Goal: Task Accomplishment & Management: Use online tool/utility

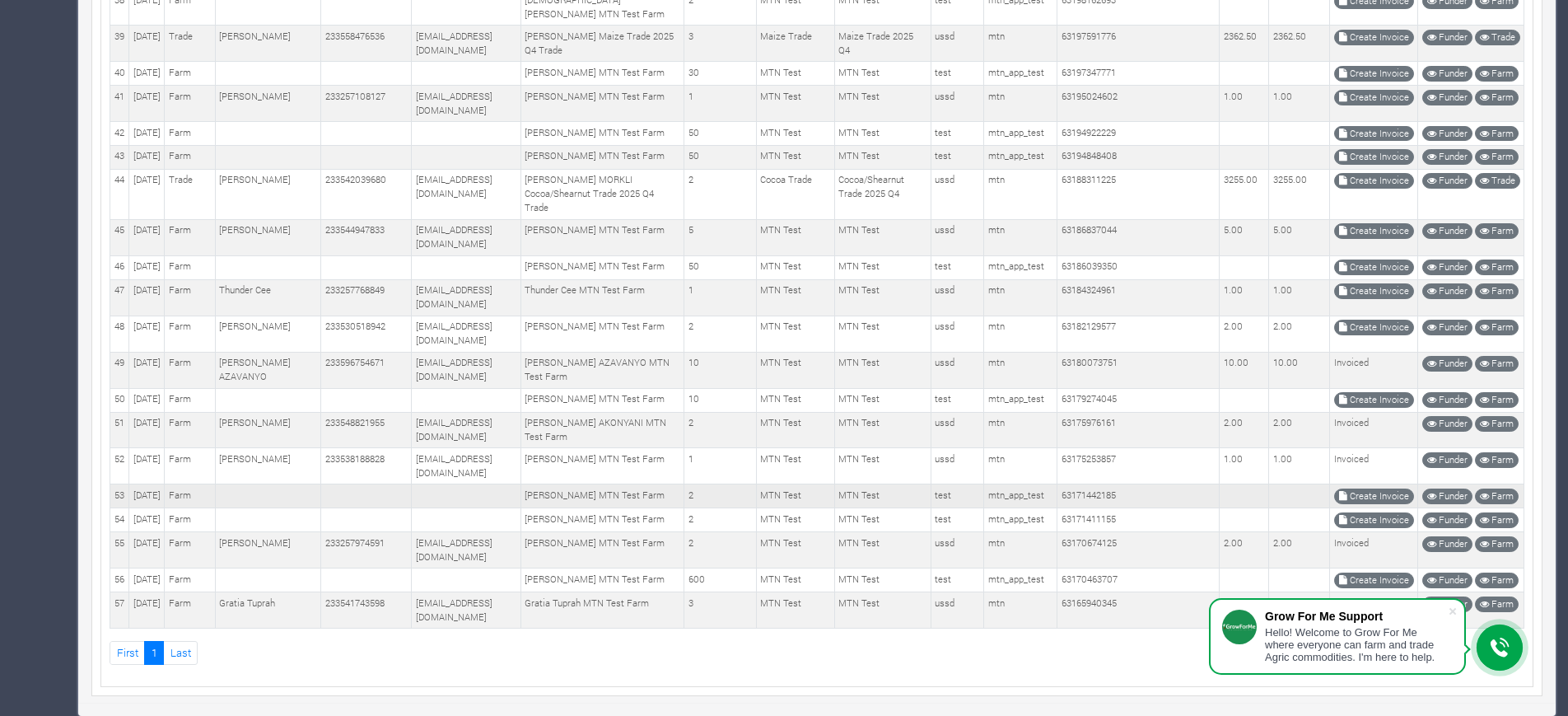
scroll to position [2245, 0]
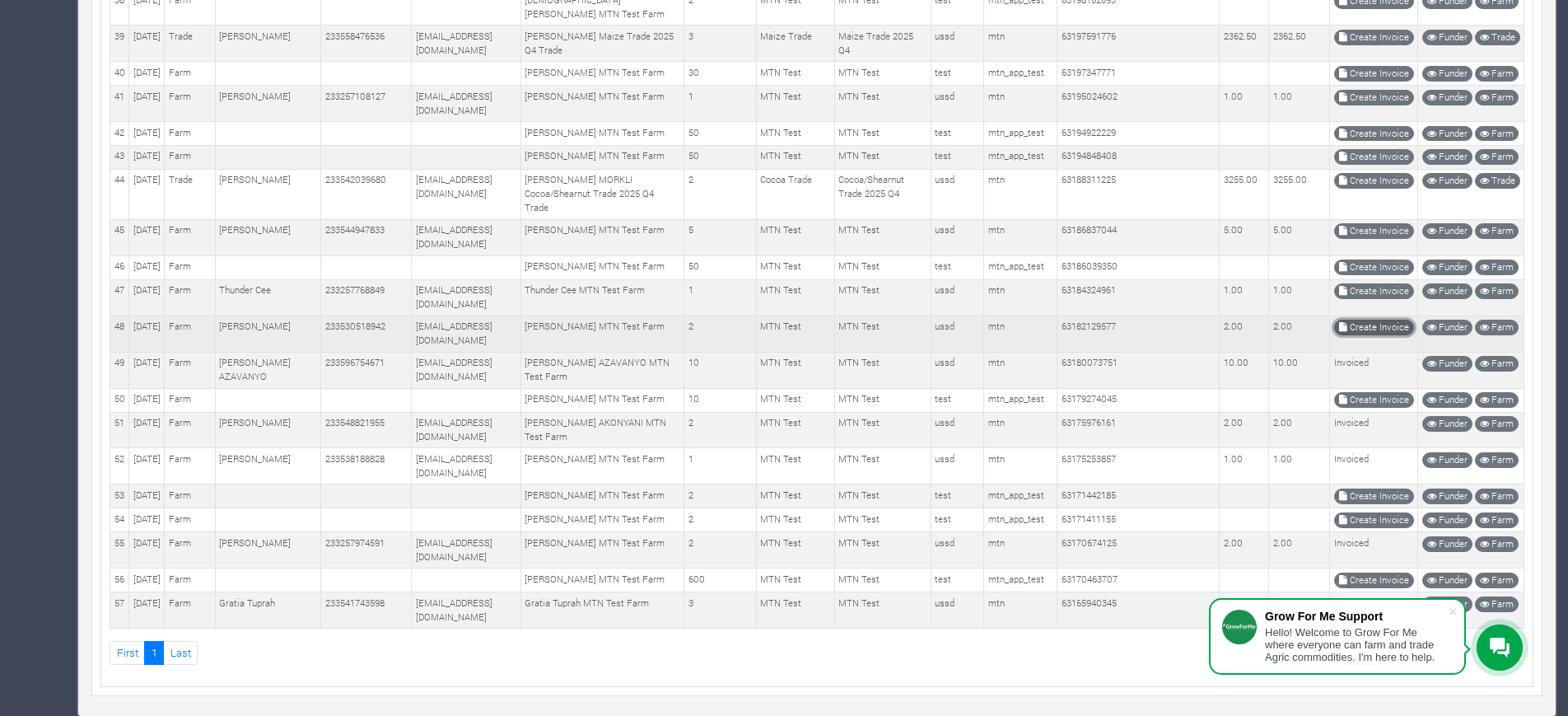
click at [1358, 335] on link "Create Invoice" at bounding box center [1374, 327] width 80 height 16
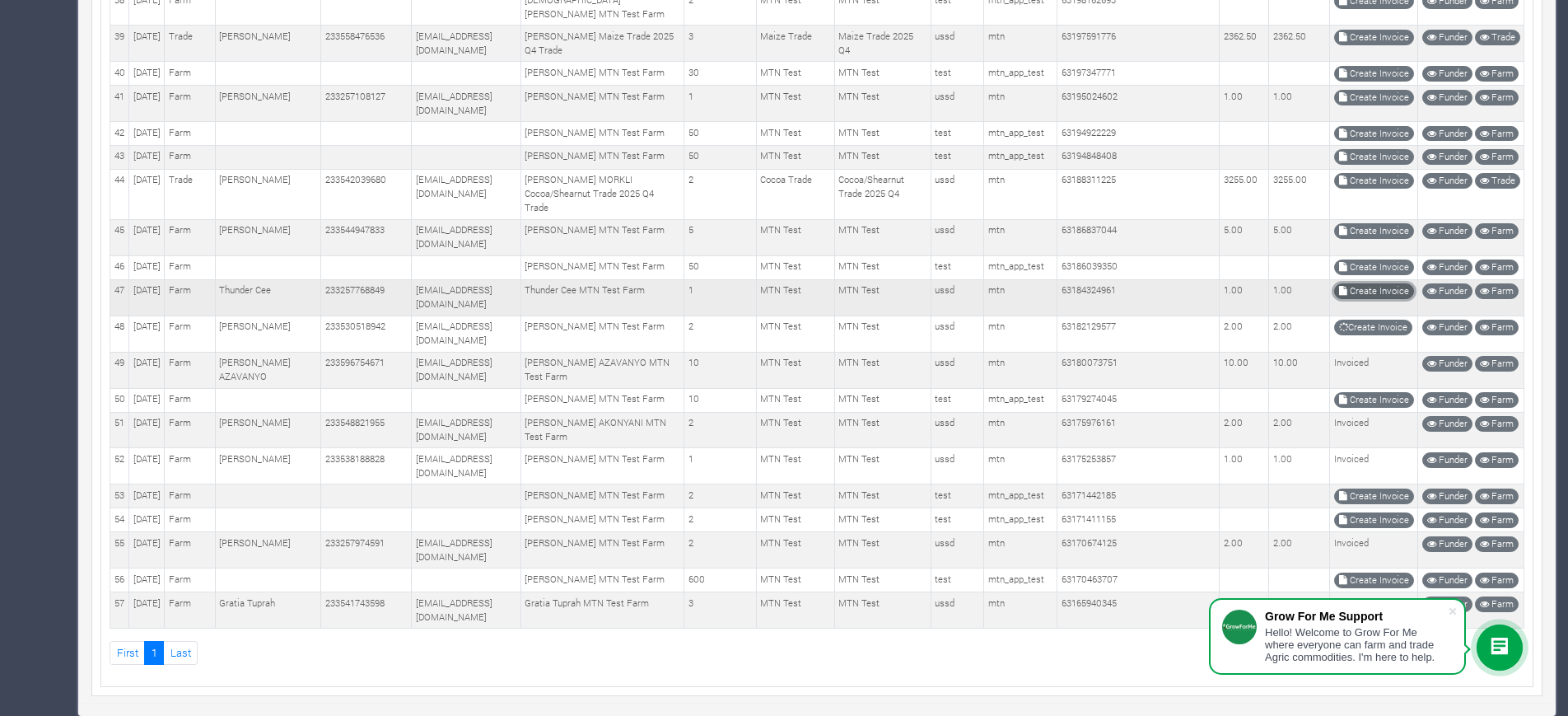
click at [1355, 299] on link "Create Invoice" at bounding box center [1374, 291] width 80 height 16
click at [1354, 239] on link "Create Invoice" at bounding box center [1374, 231] width 80 height 16
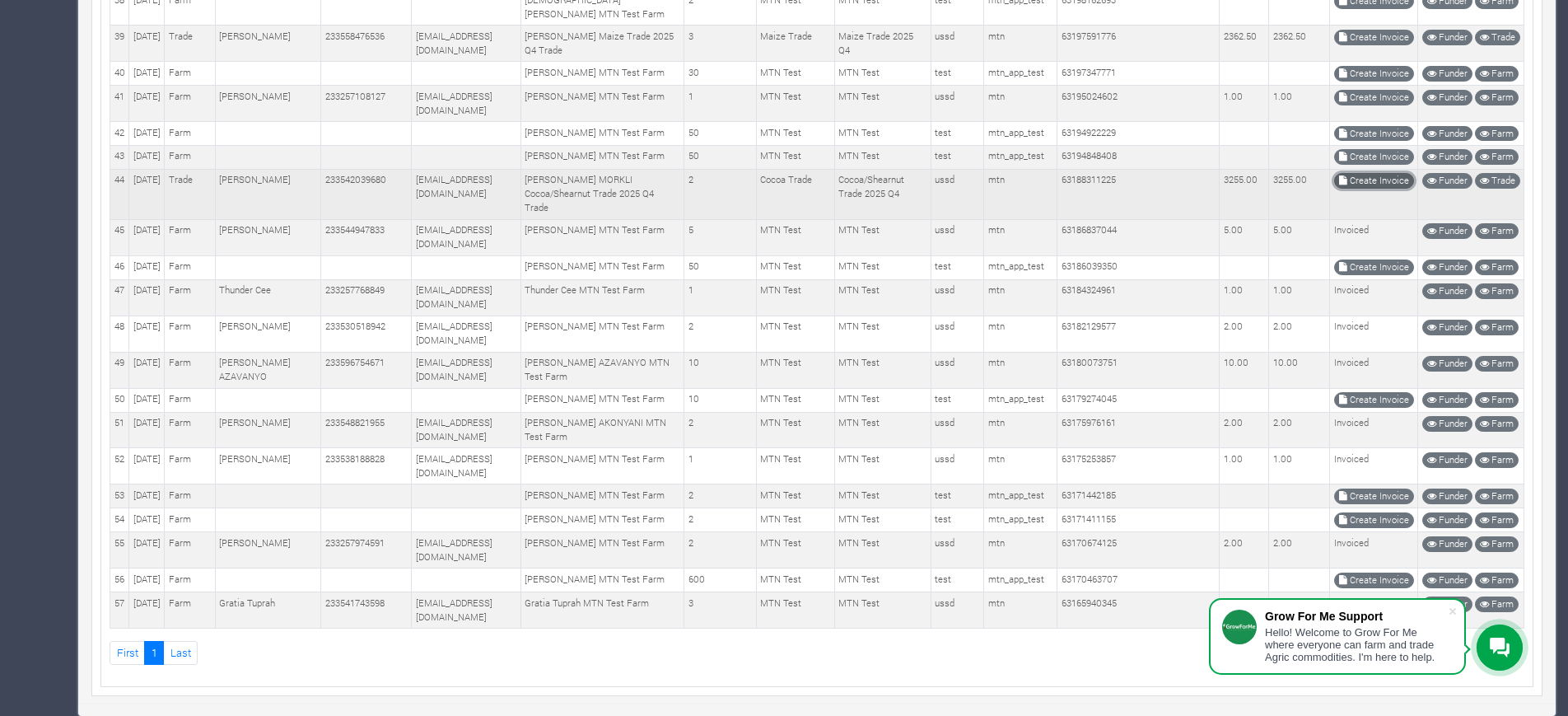
click at [1365, 189] on link "Create Invoice" at bounding box center [1374, 180] width 80 height 16
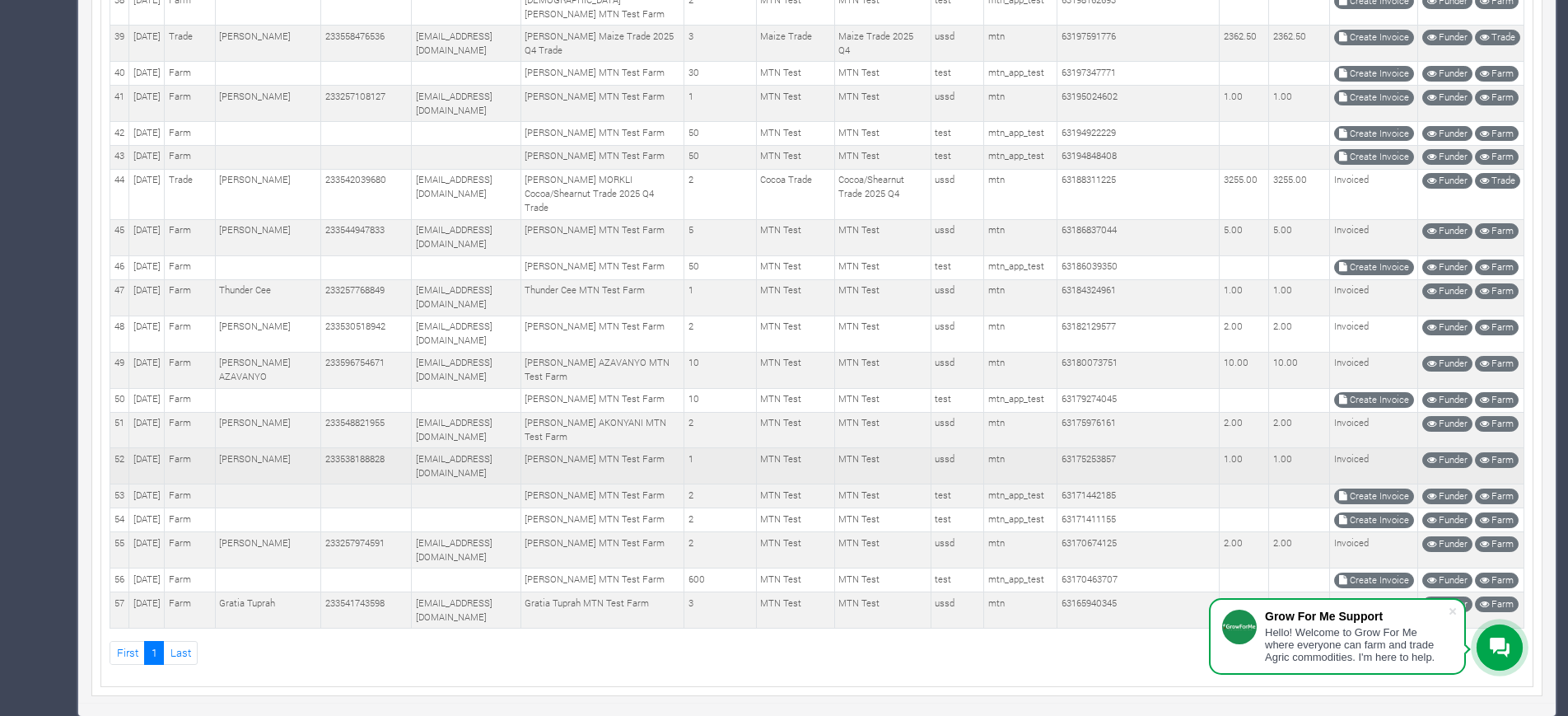
scroll to position [2051, 0]
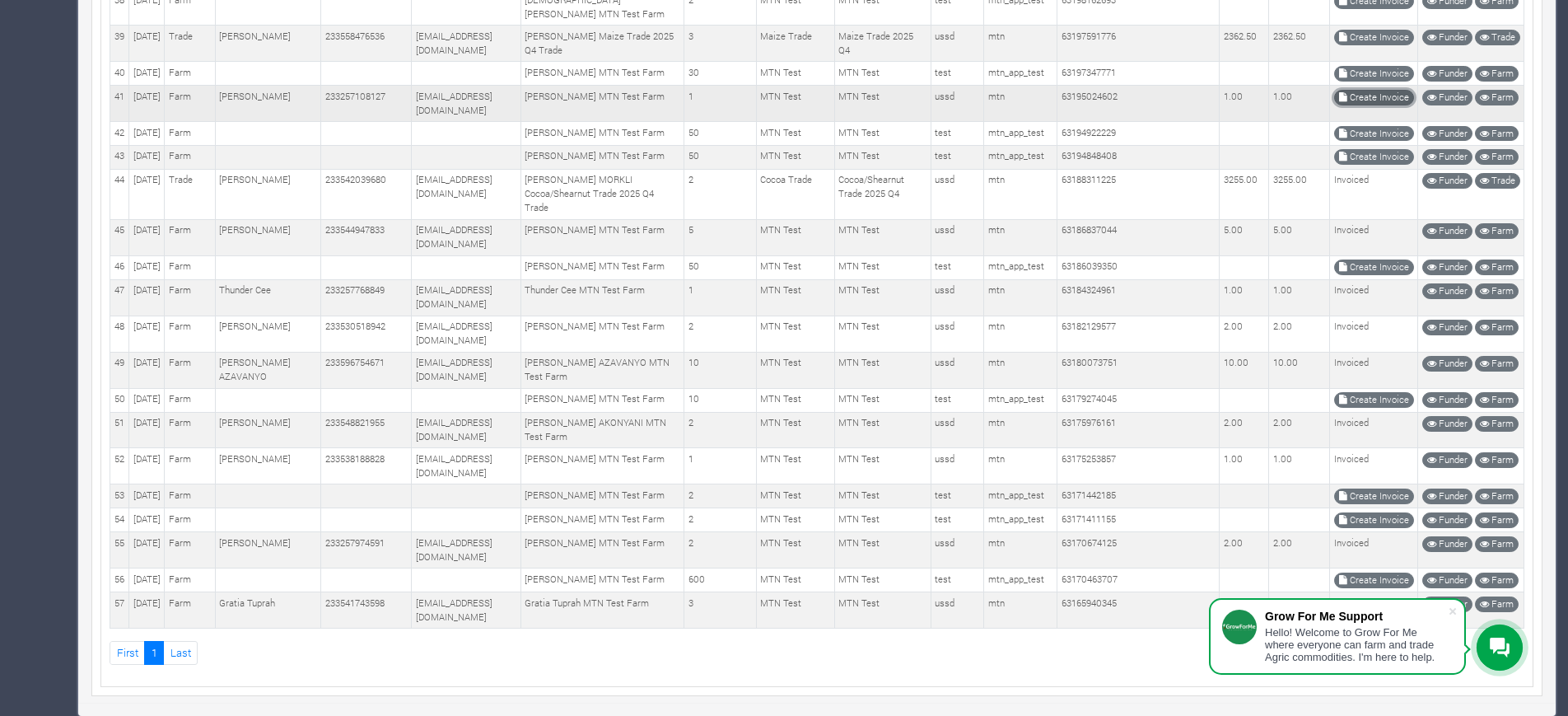
click at [1390, 106] on link "Create Invoice" at bounding box center [1374, 97] width 80 height 16
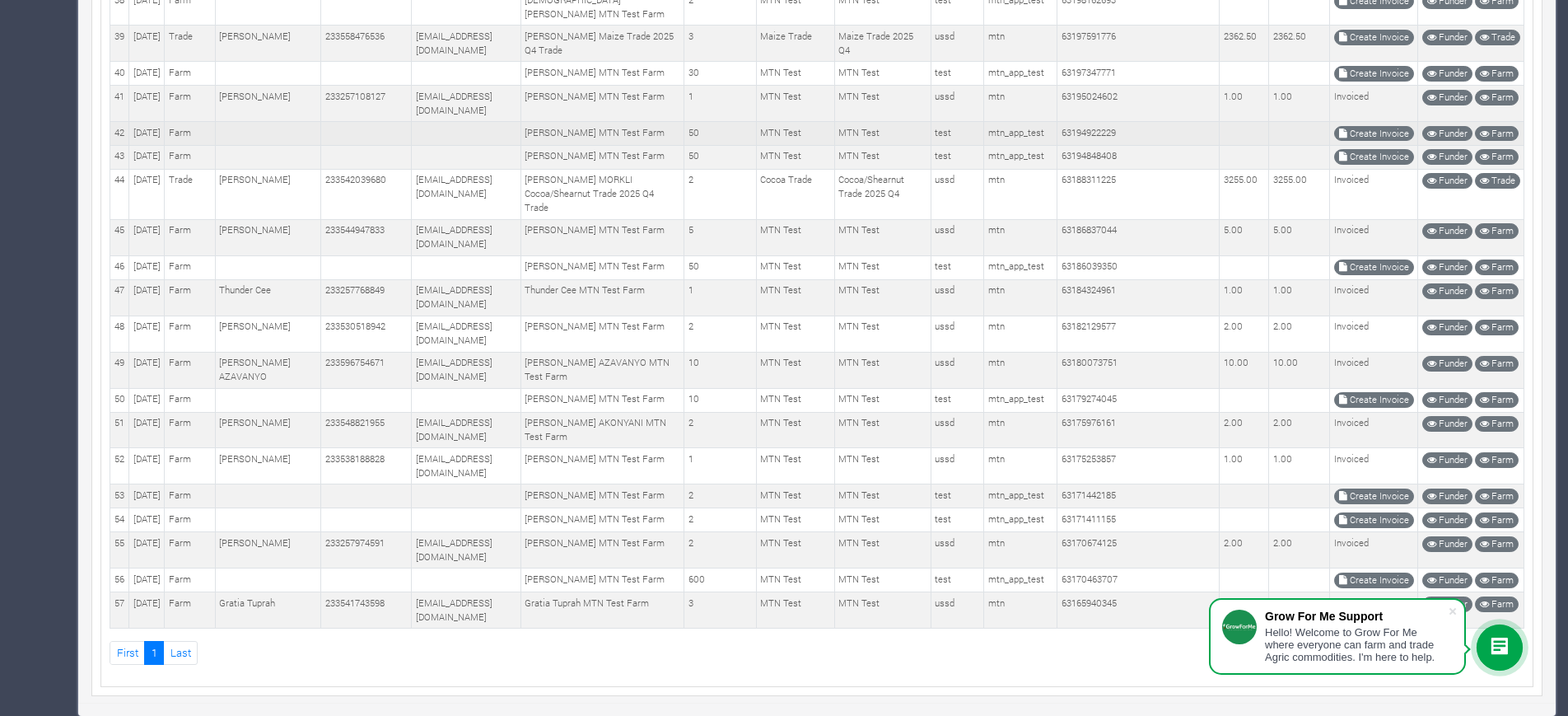
scroll to position [1957, 0]
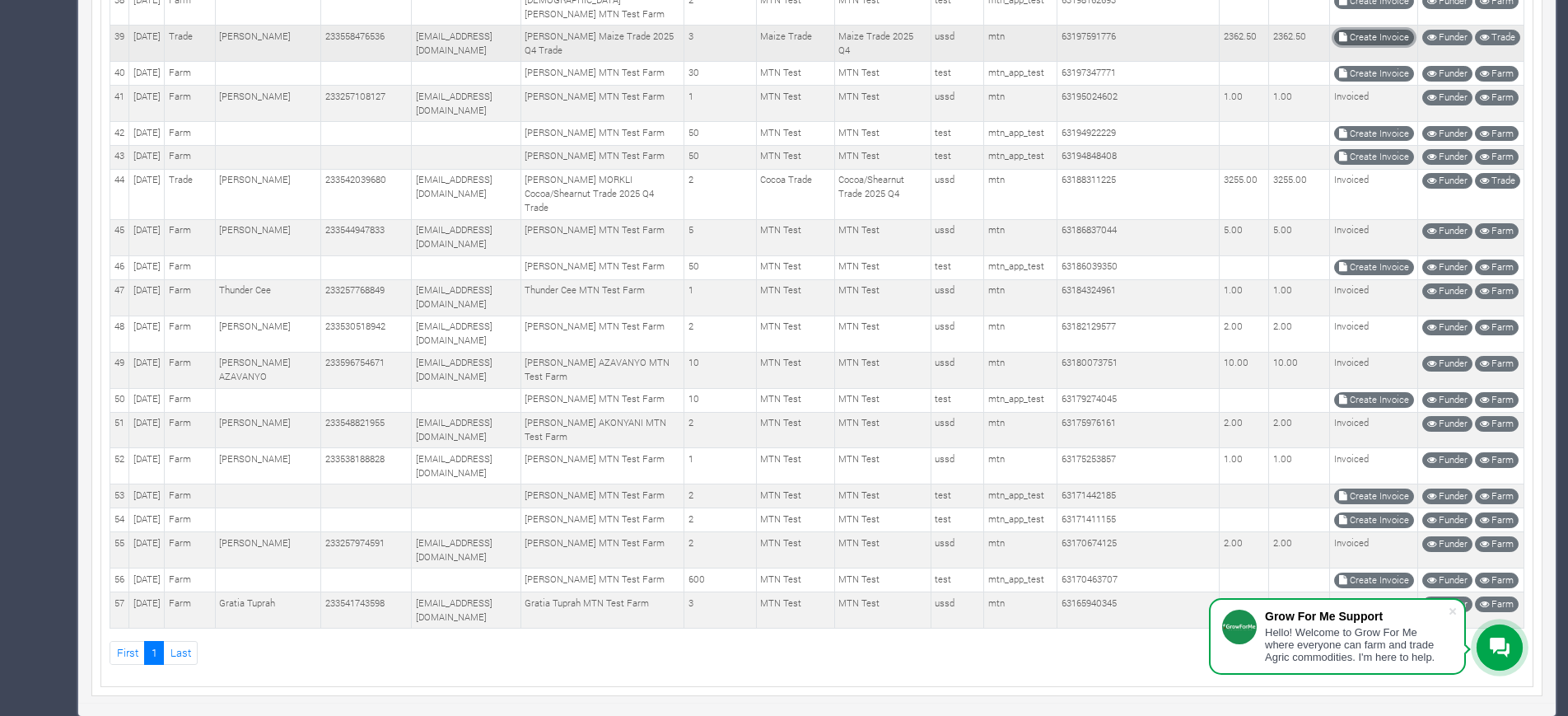
click at [1362, 45] on link "Create Invoice" at bounding box center [1374, 37] width 80 height 16
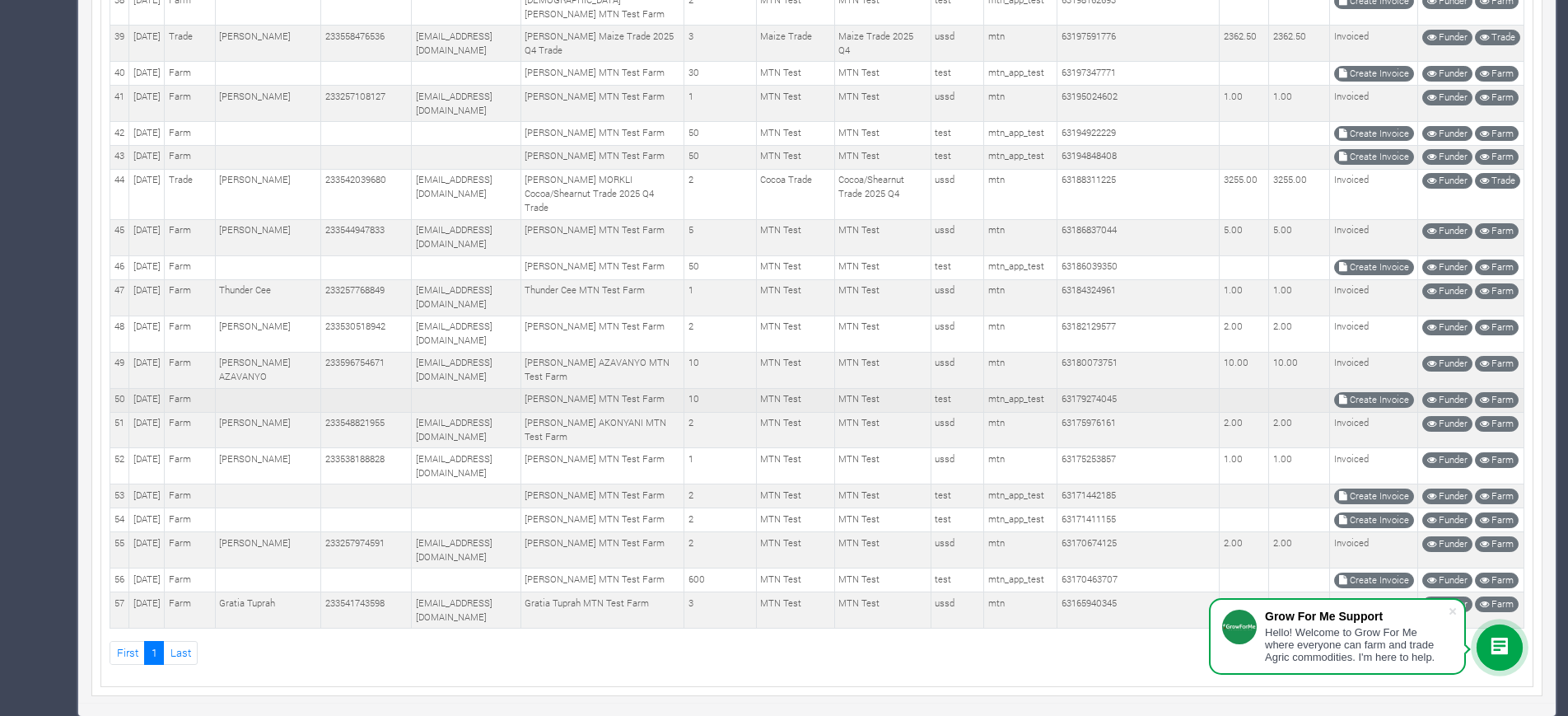
scroll to position [1874, 0]
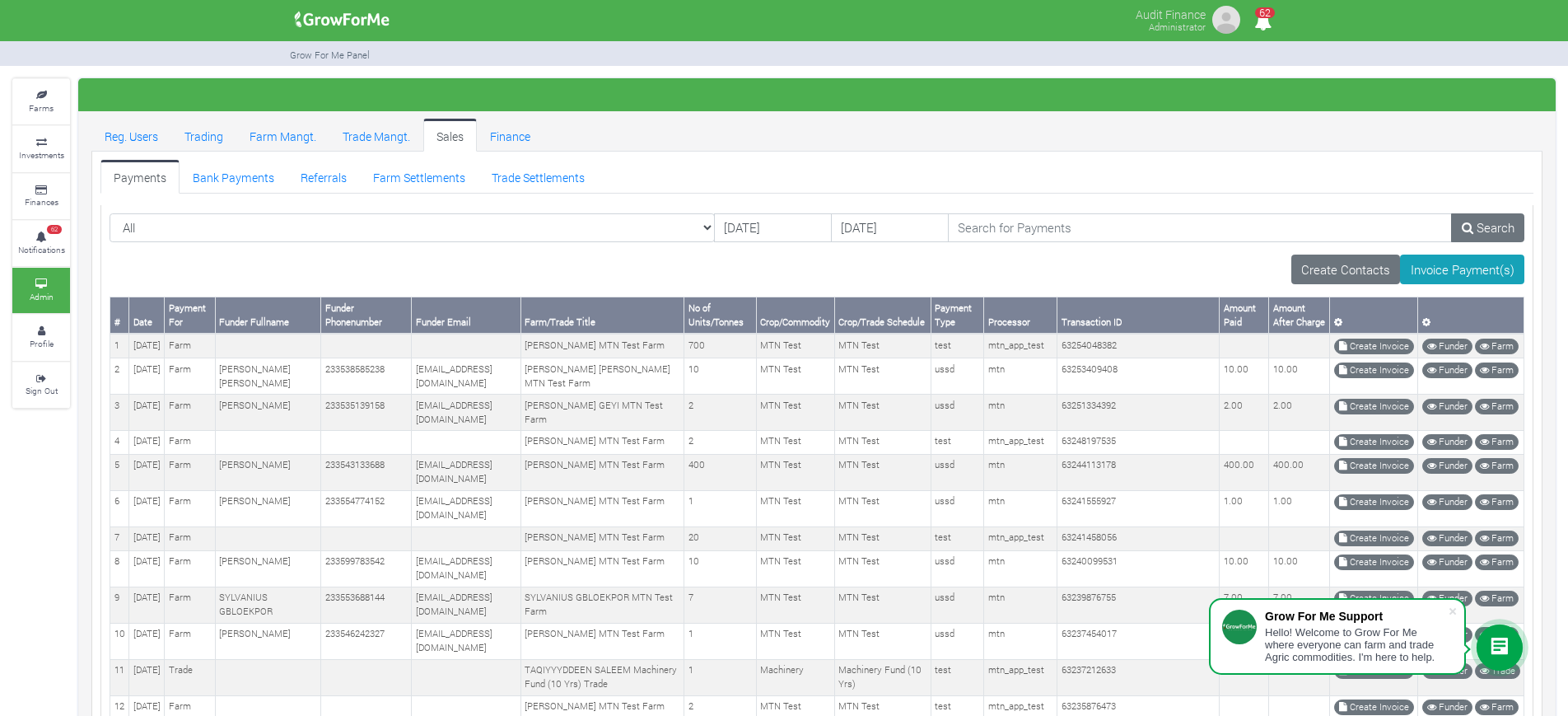
drag, startPoint x: 772, startPoint y: 300, endPoint x: 745, endPoint y: 163, distance: 139.6
click at [745, 163] on ul "Payments Bank Payments Referrals Farm Settlements Trade Settlements" at bounding box center [817, 175] width 1432 height 33
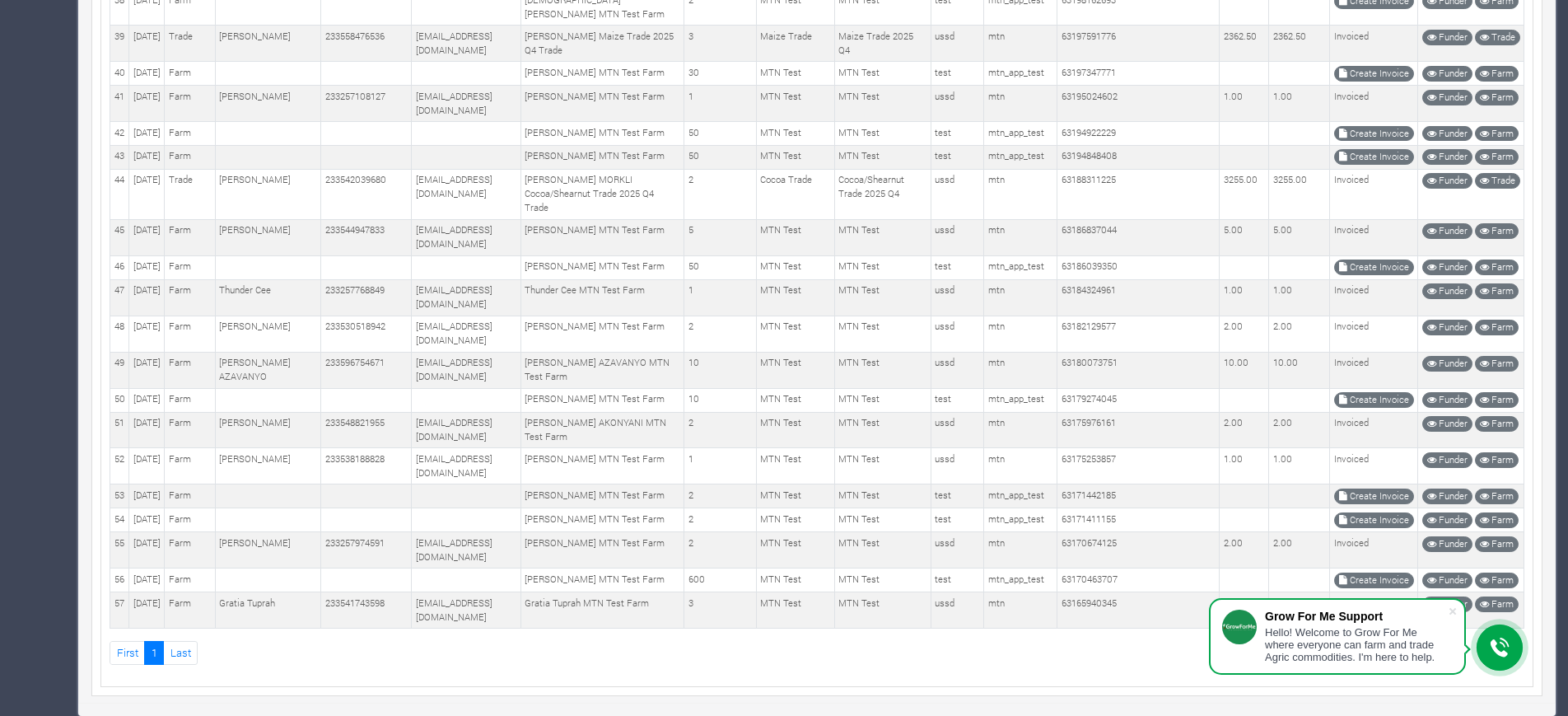
scroll to position [1854, 0]
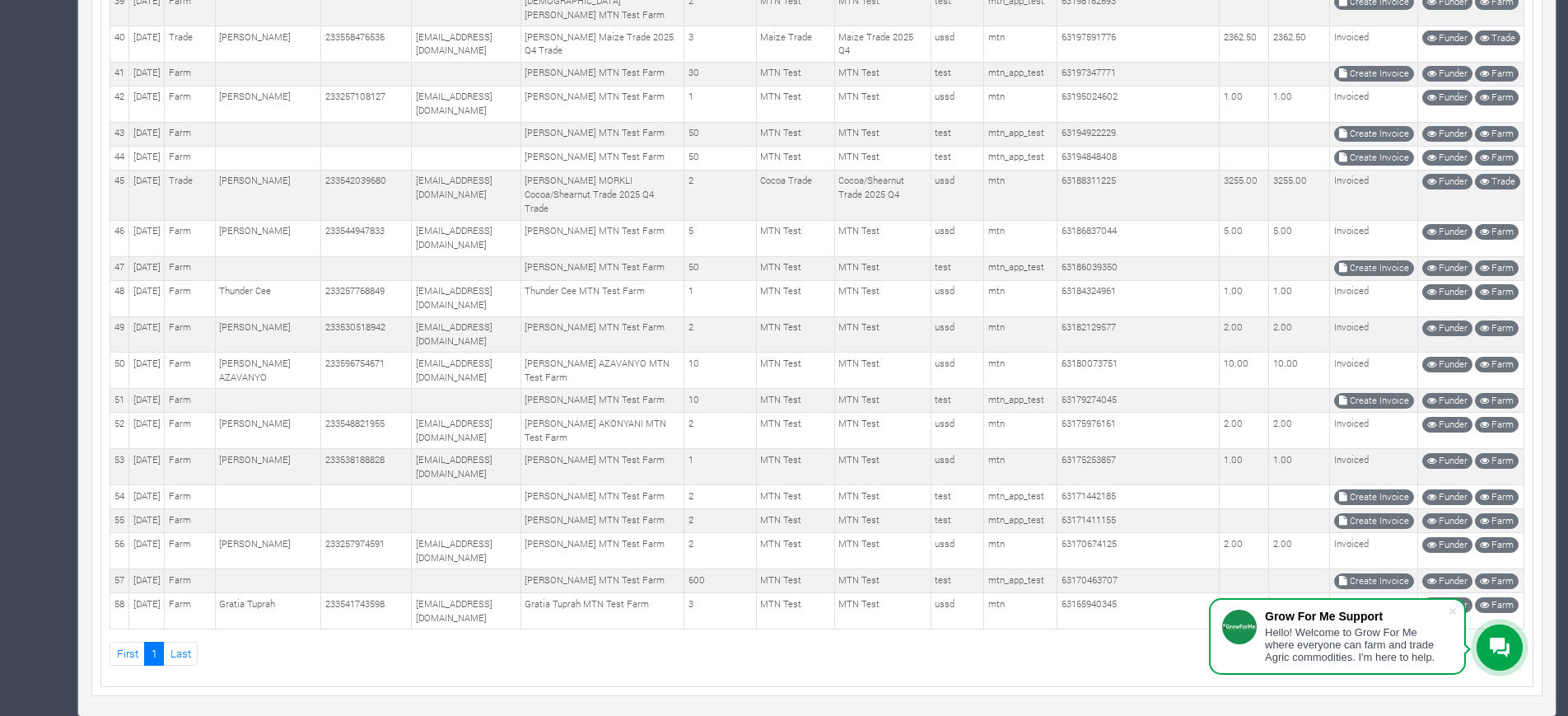
scroll to position [1875, 0]
